Goal: Transaction & Acquisition: Purchase product/service

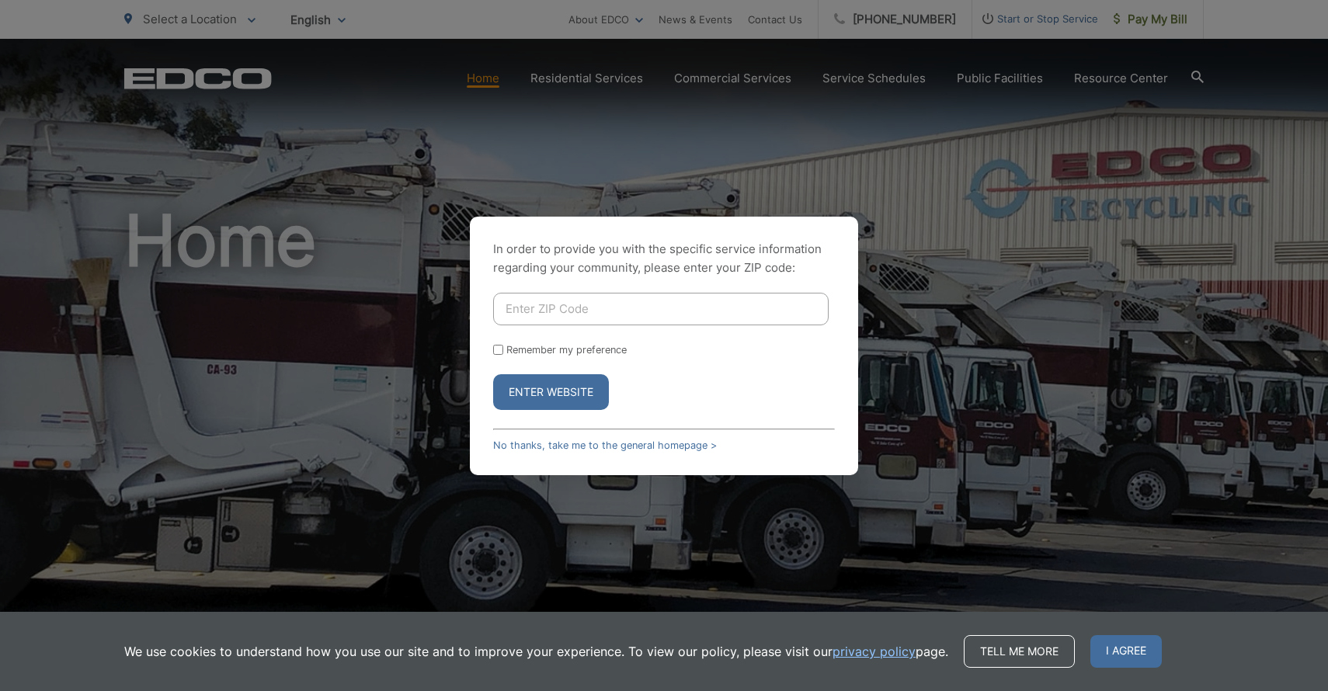
click at [547, 303] on input "Enter ZIP Code" at bounding box center [660, 309] width 335 height 33
type input "1"
type input "92026"
click at [542, 385] on button "Enter Website" at bounding box center [551, 392] width 116 height 36
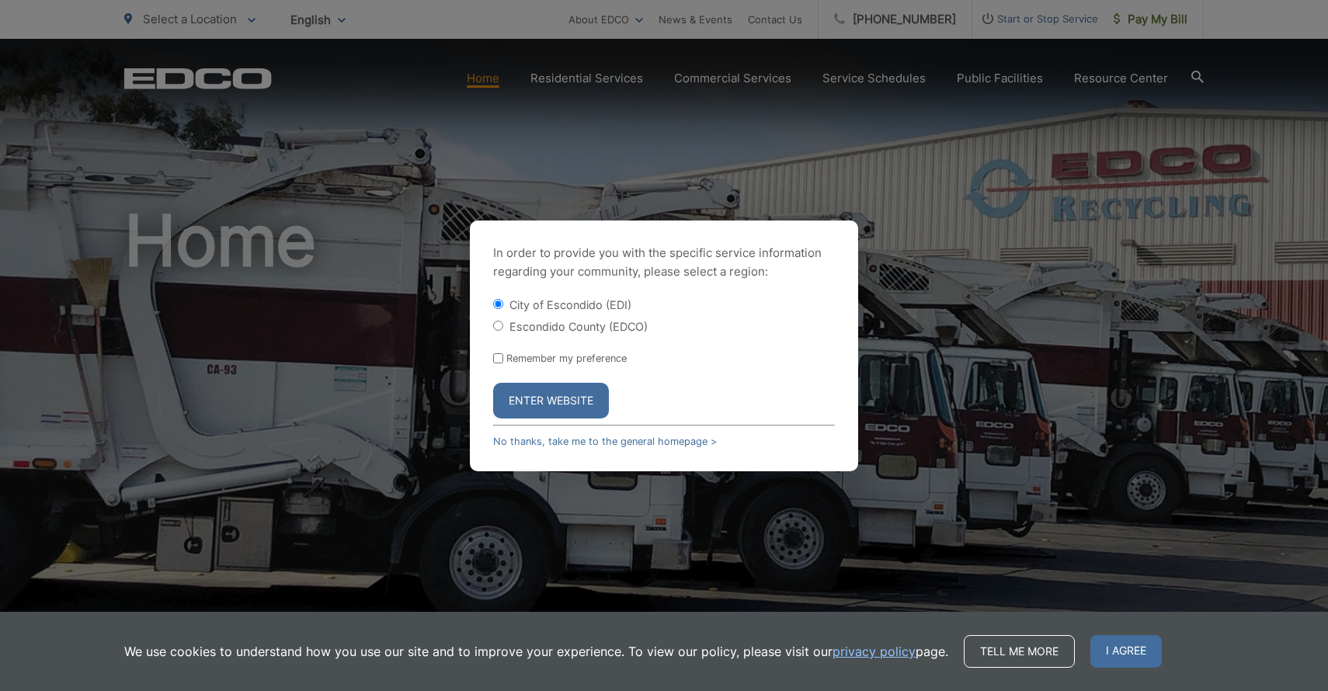
click at [495, 320] on div "Escondido County (EDCO)" at bounding box center [664, 326] width 342 height 16
click at [496, 330] on input "Escondido County (EDCO)" at bounding box center [498, 326] width 10 height 10
radio input "true"
click at [495, 352] on div "Remember my preference" at bounding box center [664, 358] width 342 height 12
click at [496, 358] on input "Remember my preference" at bounding box center [498, 358] width 10 height 10
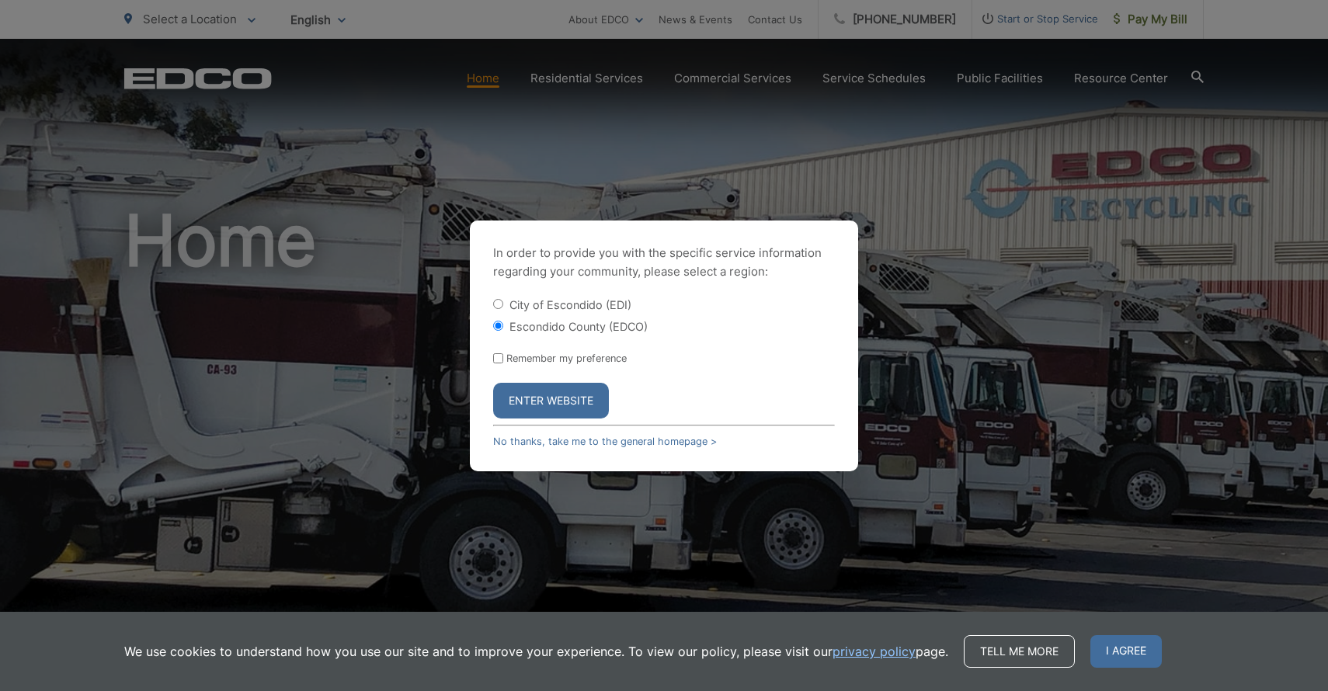
checkbox input "true"
click at [515, 383] on button "Enter Website" at bounding box center [551, 401] width 116 height 36
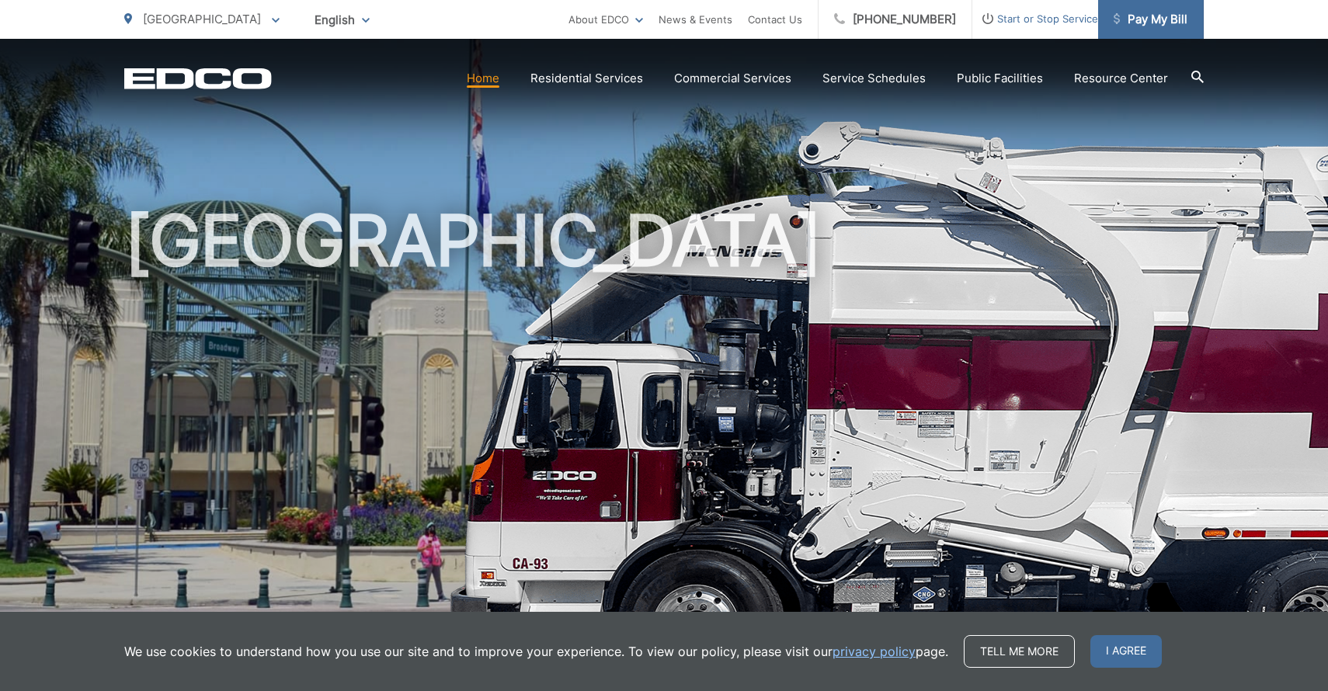
click at [1146, 21] on span "Pay My Bill" at bounding box center [1150, 19] width 74 height 19
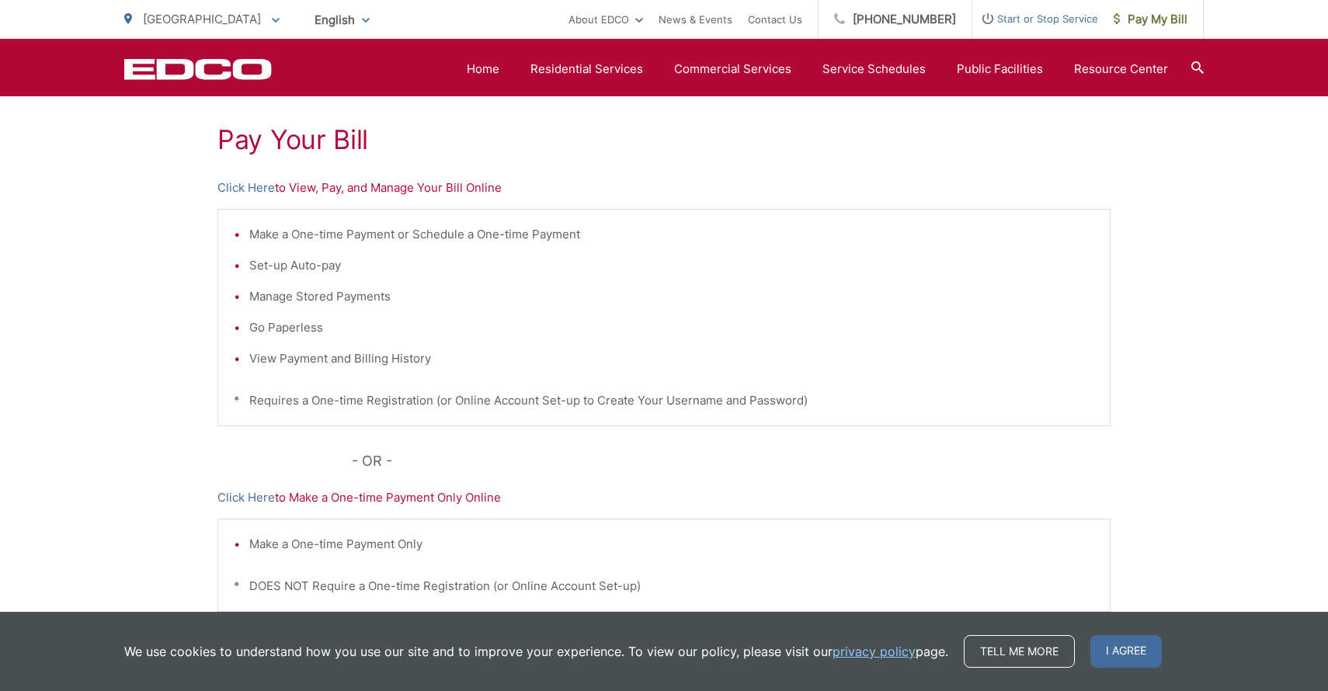
scroll to position [268, 0]
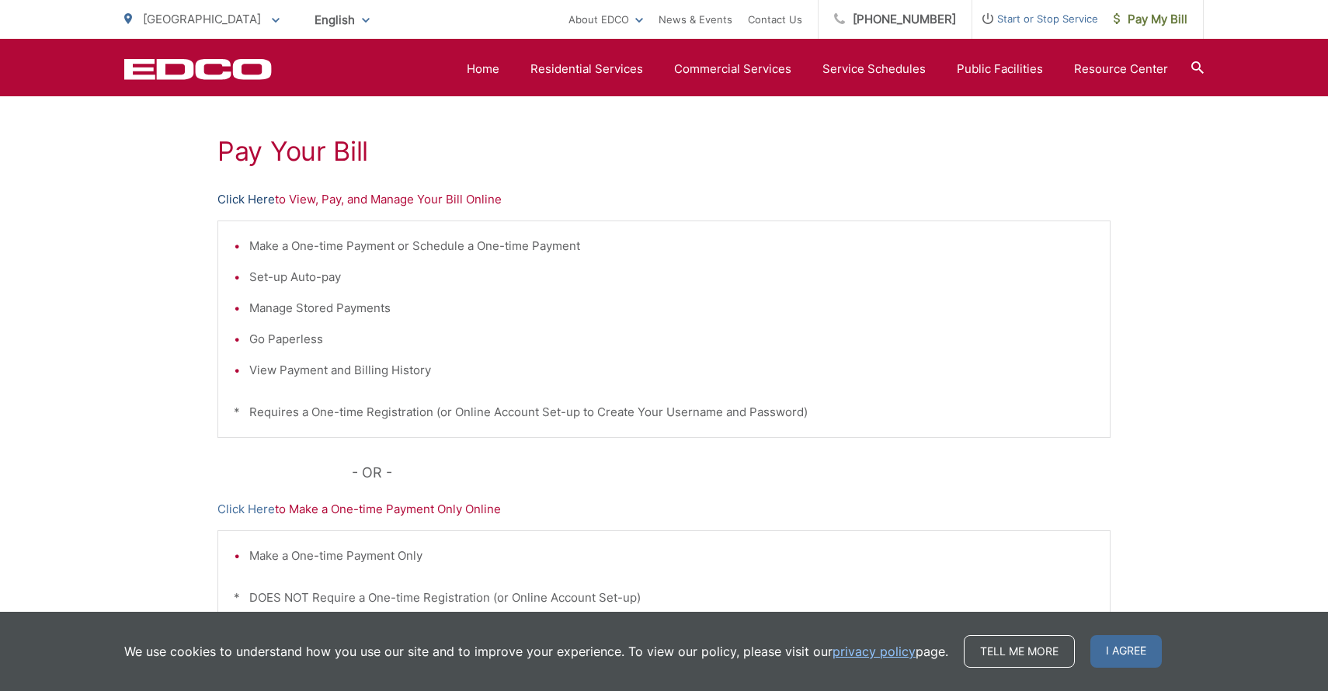
click at [240, 197] on link "Click Here" at bounding box center [245, 199] width 57 height 19
